Goal: Information Seeking & Learning: Learn about a topic

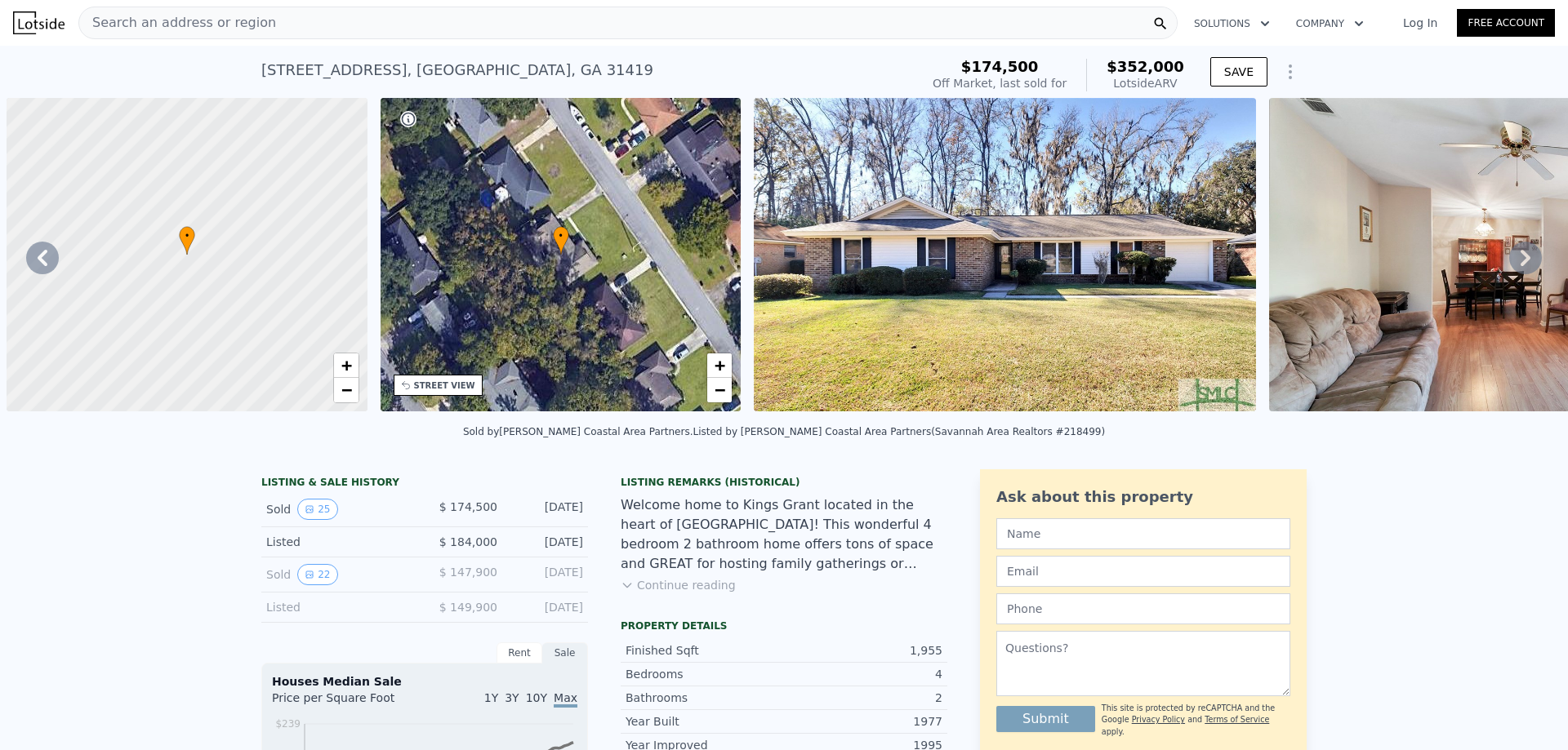
scroll to position [0, 747]
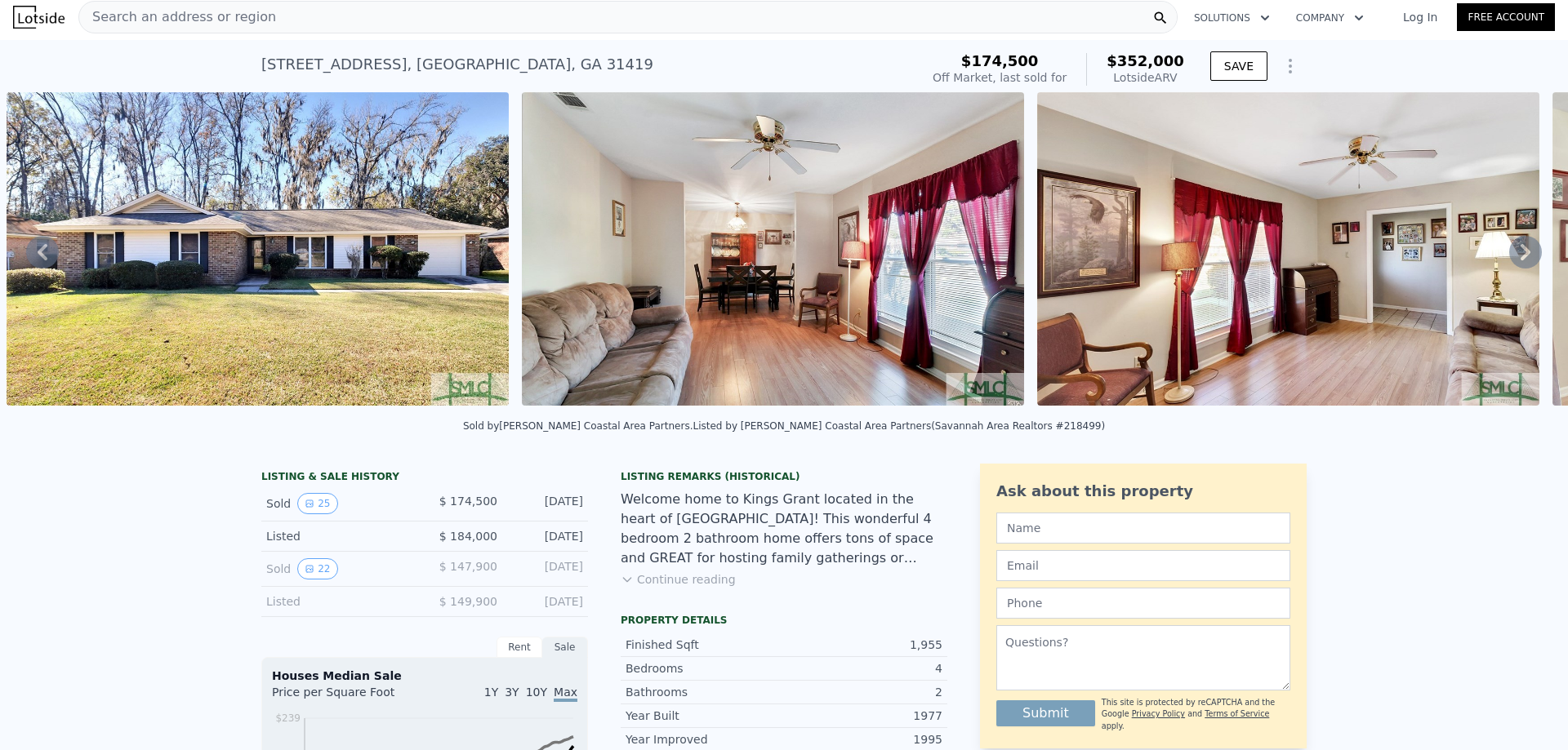
click at [190, 14] on span "Search an address or region" at bounding box center [178, 17] width 197 height 20
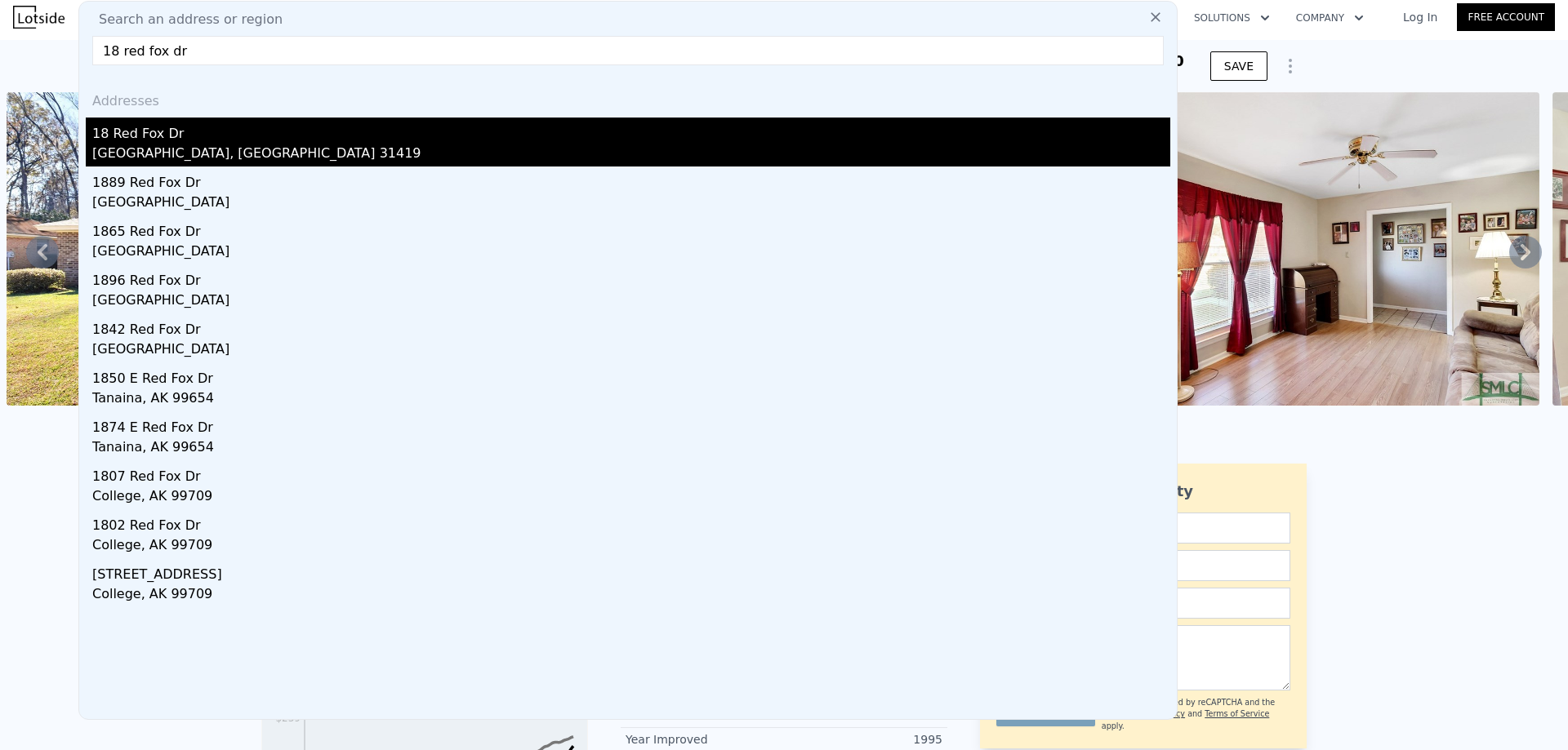
type input "18 red fox dr"
click at [183, 135] on div "18 Red Fox Dr" at bounding box center [631, 130] width 1078 height 26
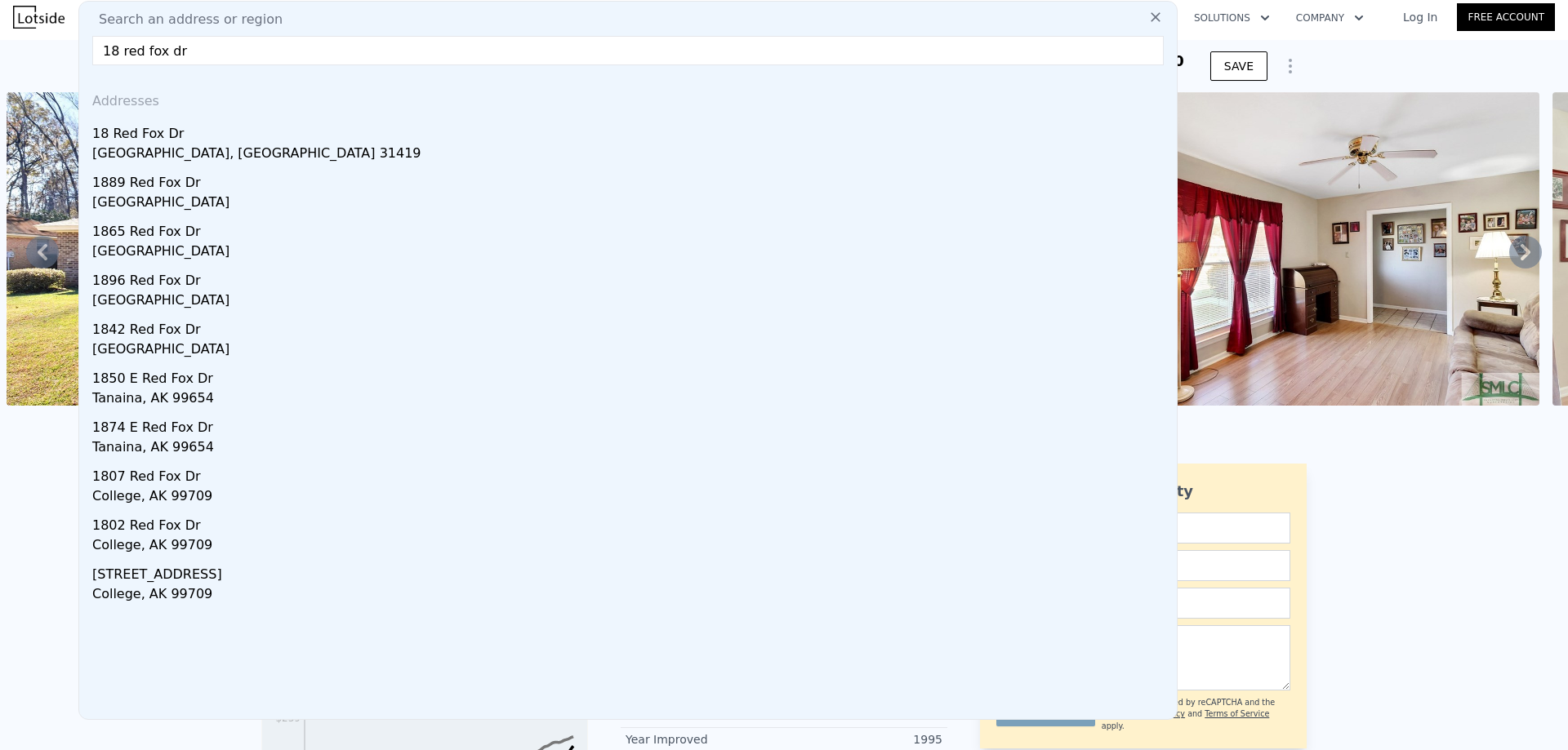
type input "8"
type input "1658"
type input "2696"
type input "16727.04"
checkbox input "true"
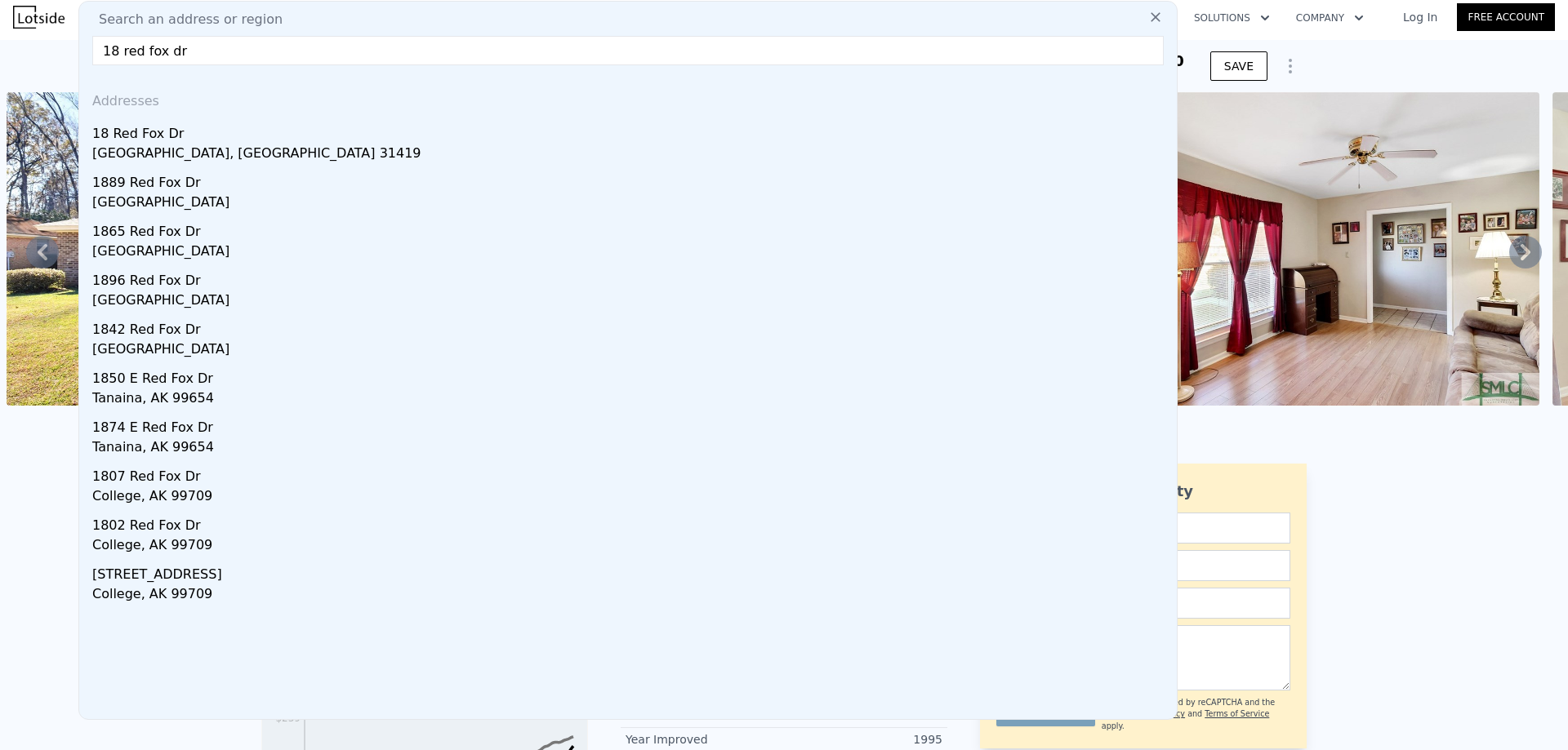
checkbox input "true"
type input "$ 376,000"
type input "$ 19,583"
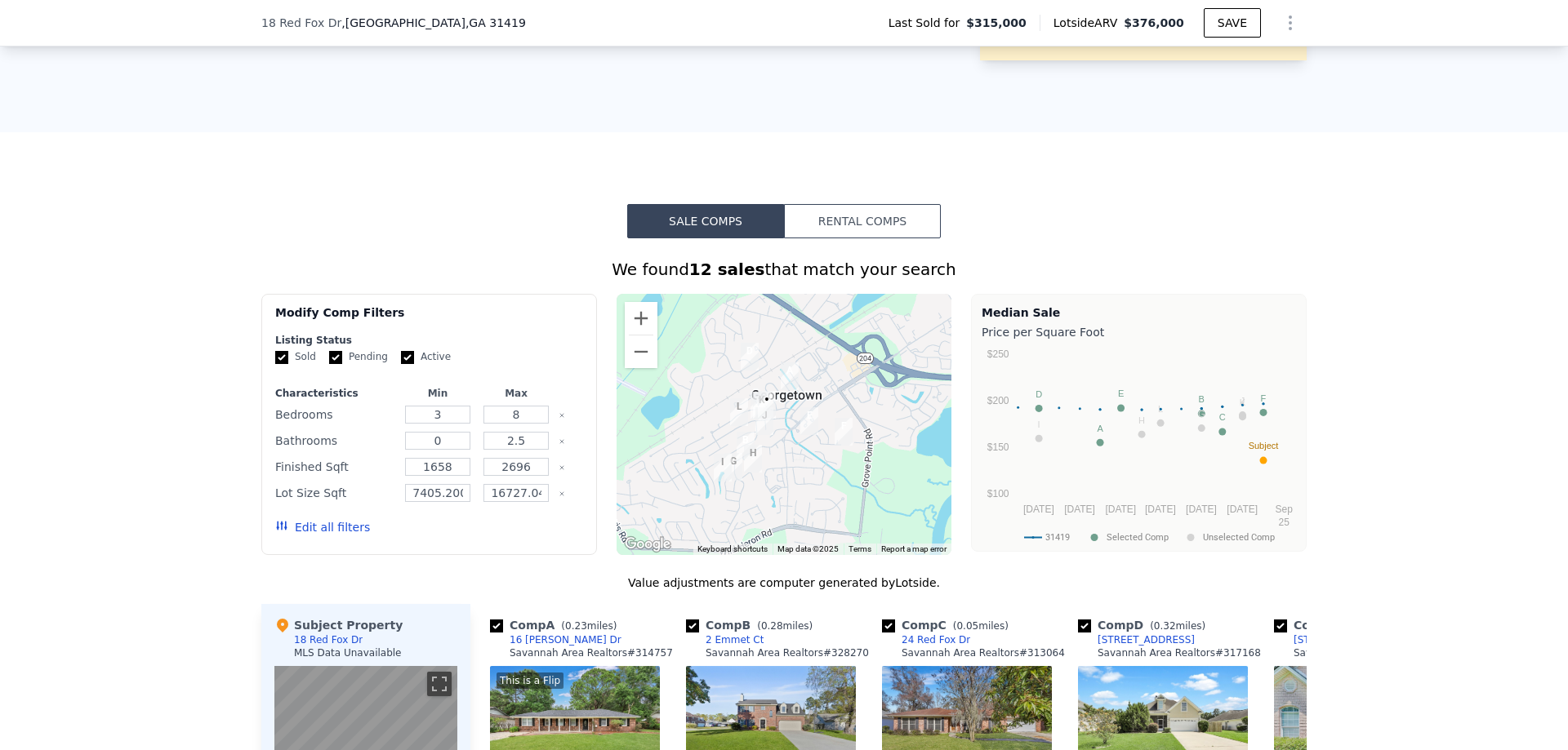
scroll to position [1225, 0]
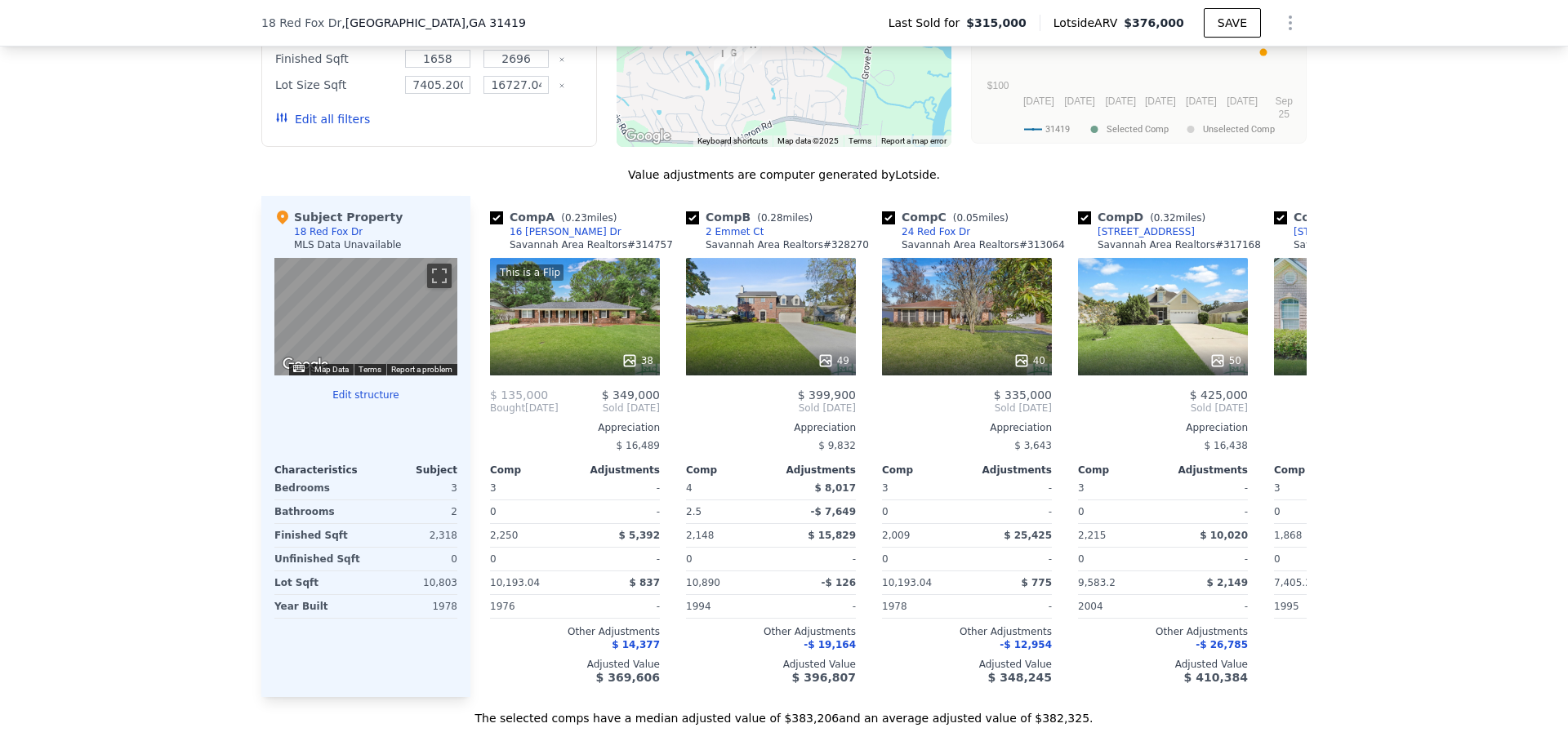
click at [177, 320] on div "We found 12 sales that match your search Filters Map Prices Modify Comp Filters…" at bounding box center [784, 278] width 1568 height 896
